Goal: Task Accomplishment & Management: Manage account settings

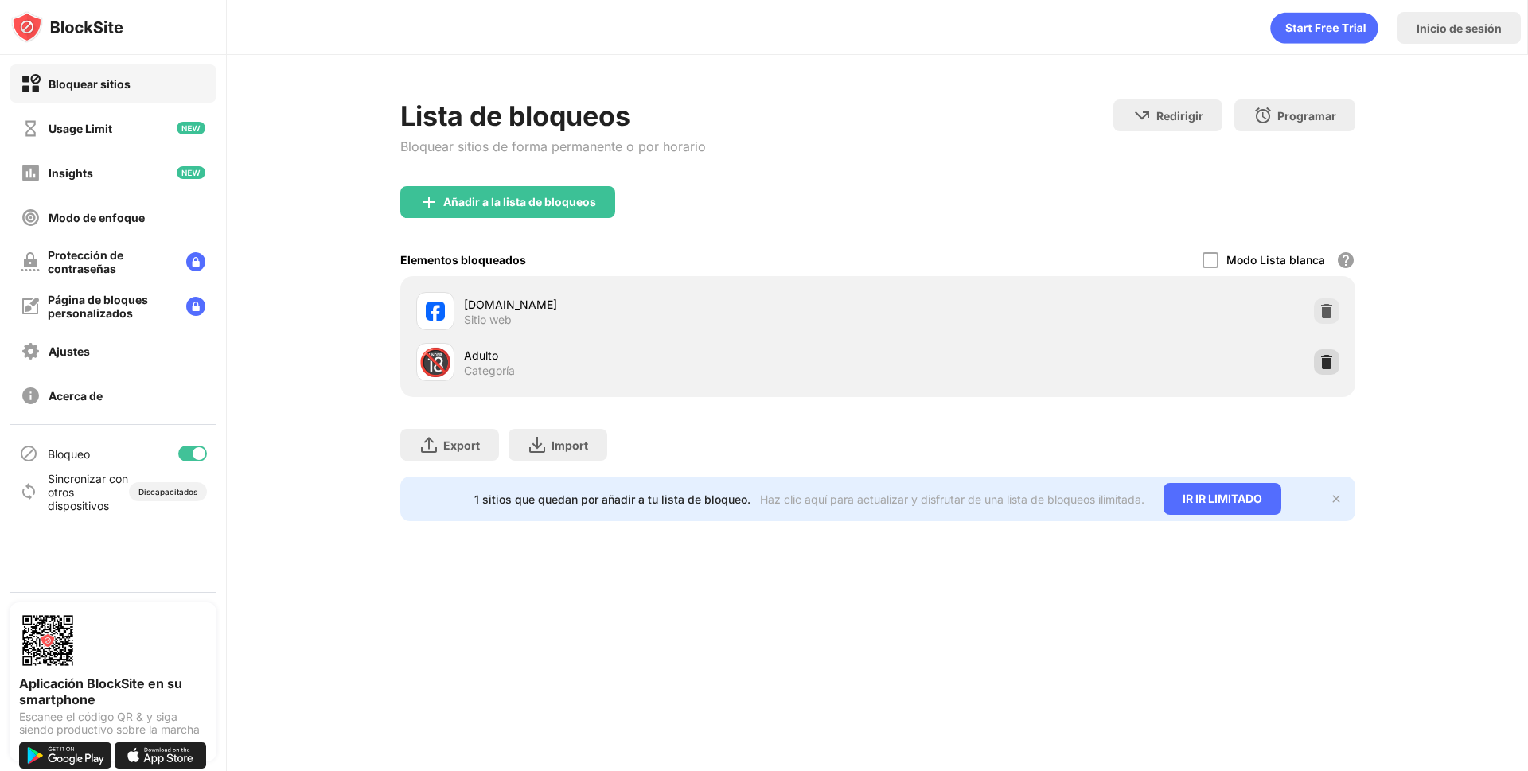
click at [1329, 356] on img at bounding box center [1327, 362] width 16 height 16
